Goal: Find specific page/section: Find specific page/section

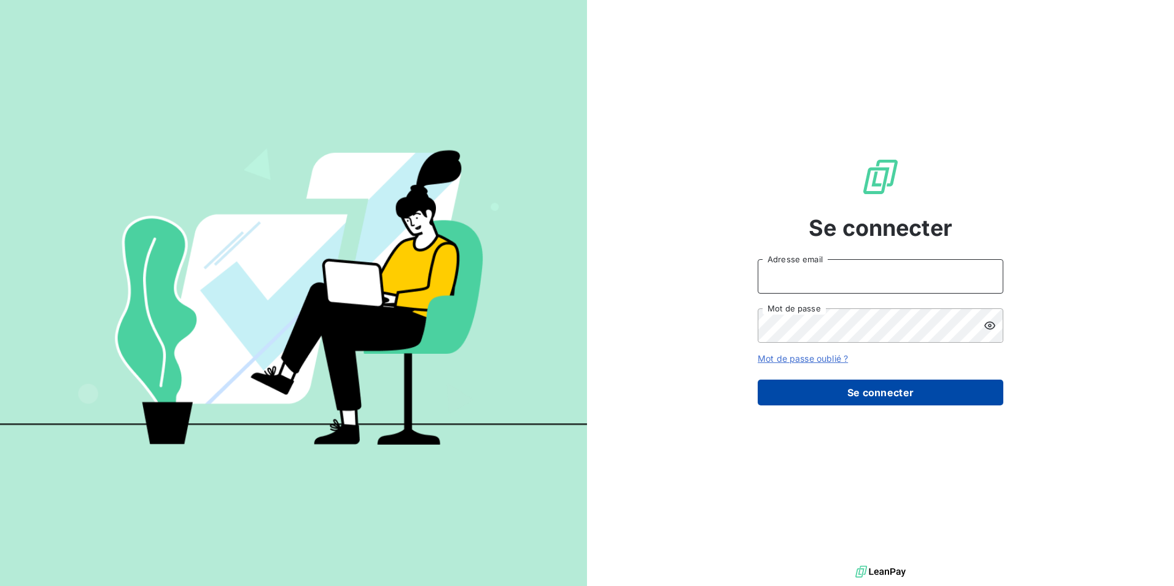
type input "[EMAIL_ADDRESS][PERSON_NAME][DOMAIN_NAME]"
click at [891, 393] on button "Se connecter" at bounding box center [881, 393] width 246 height 26
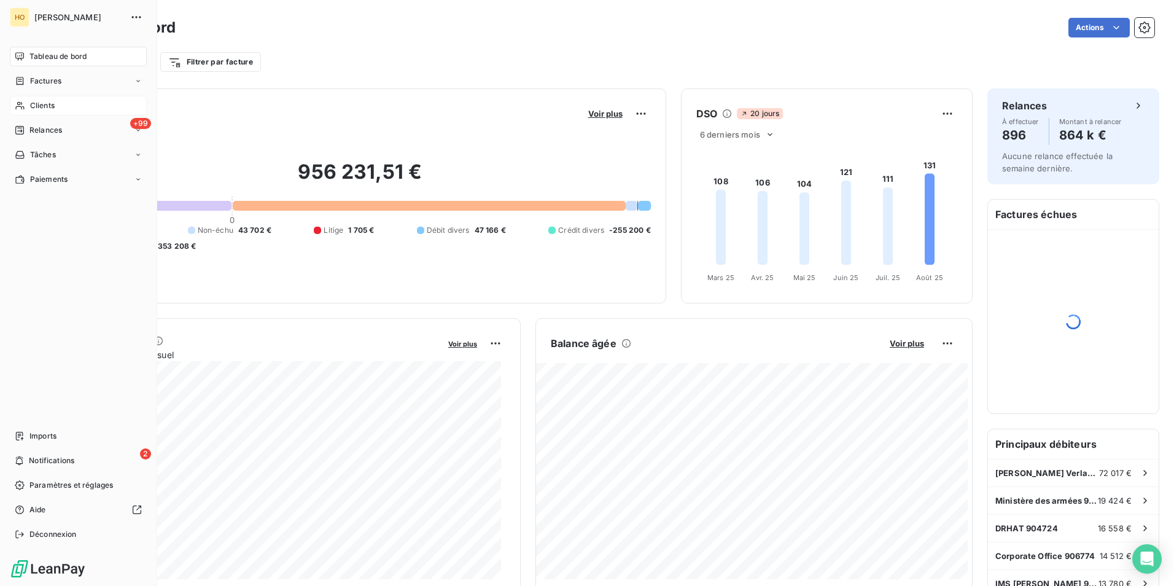
click at [37, 105] on span "Clients" at bounding box center [42, 105] width 25 height 11
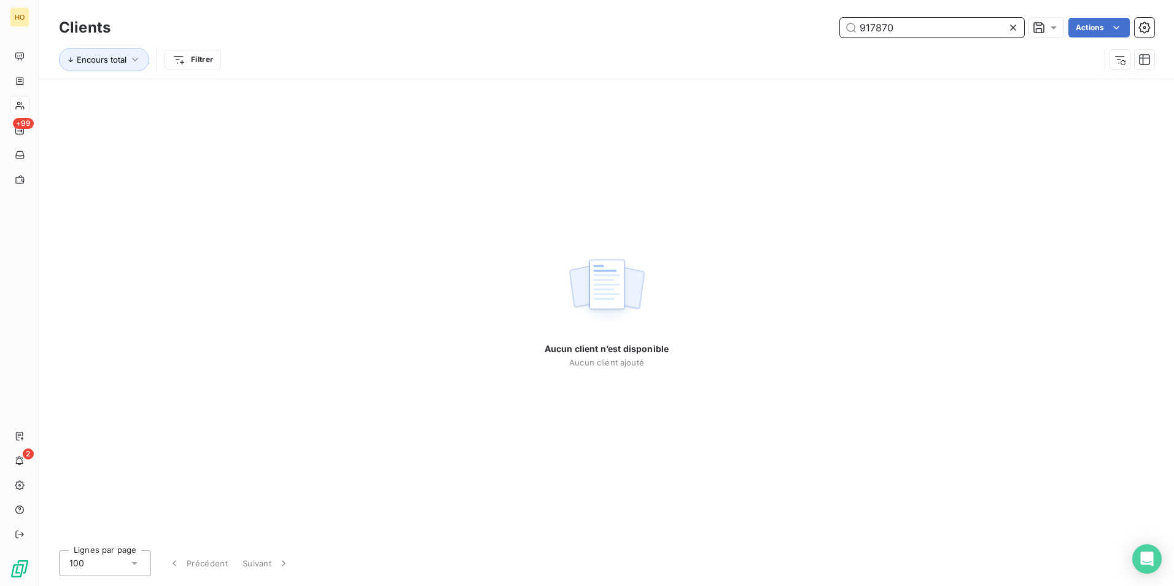
click at [896, 33] on input "917870" at bounding box center [932, 28] width 184 height 20
type input "917853"
